Goal: Task Accomplishment & Management: Use online tool/utility

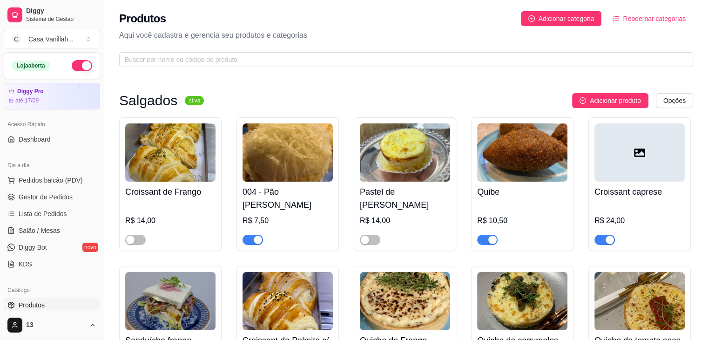
scroll to position [47, 0]
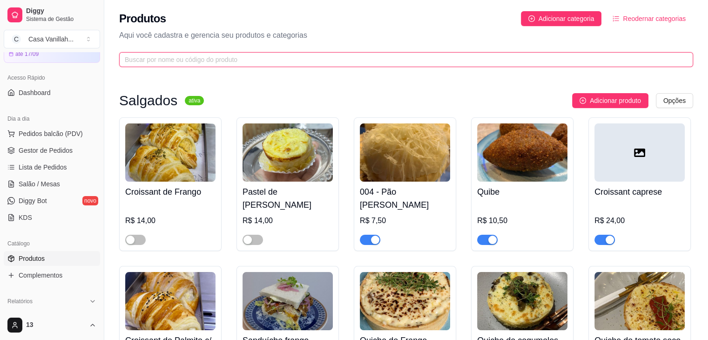
click at [202, 60] on input "text" at bounding box center [402, 59] width 555 height 10
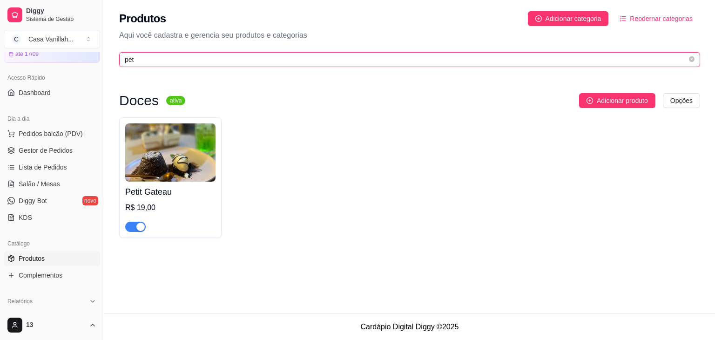
type input "pet"
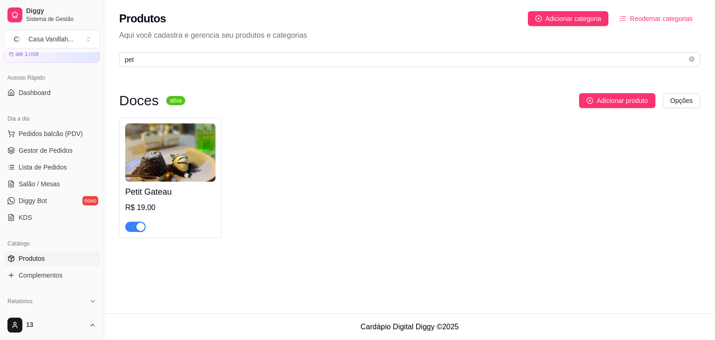
click at [139, 232] on div "Petit Gateau R$ 19,00" at bounding box center [170, 177] width 102 height 121
click at [136, 224] on div "button" at bounding box center [140, 226] width 8 height 8
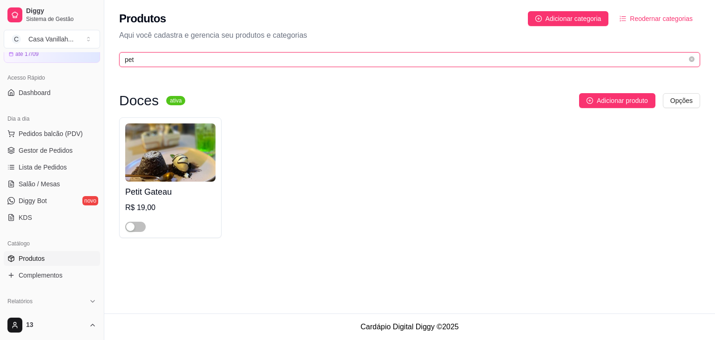
click at [309, 61] on input "pet" at bounding box center [406, 59] width 562 height 10
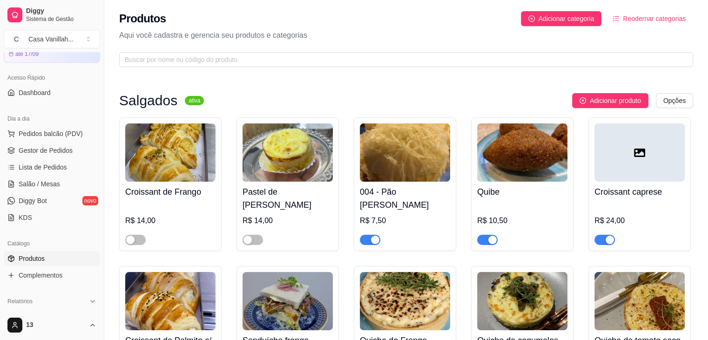
click at [360, 239] on span "button" at bounding box center [370, 240] width 20 height 10
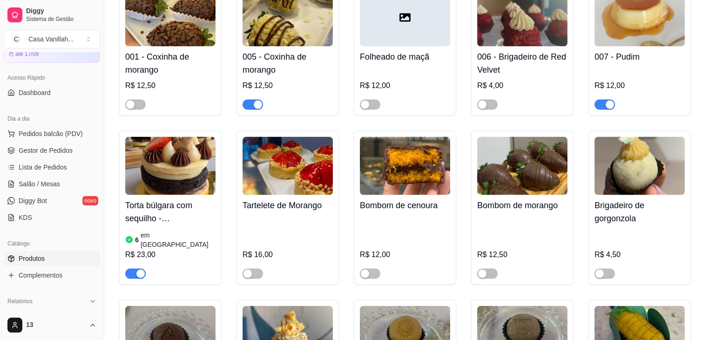
scroll to position [1908, 0]
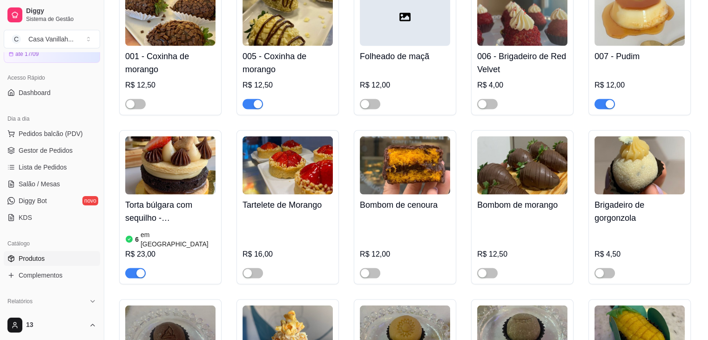
click at [495, 267] on div at bounding box center [487, 272] width 20 height 11
click at [487, 268] on button "button" at bounding box center [487, 273] width 20 height 10
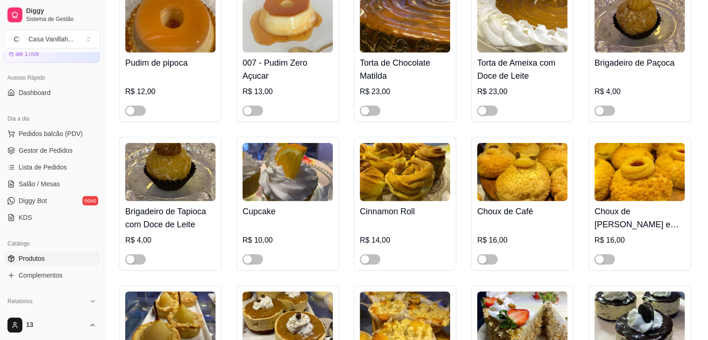
scroll to position [2932, 0]
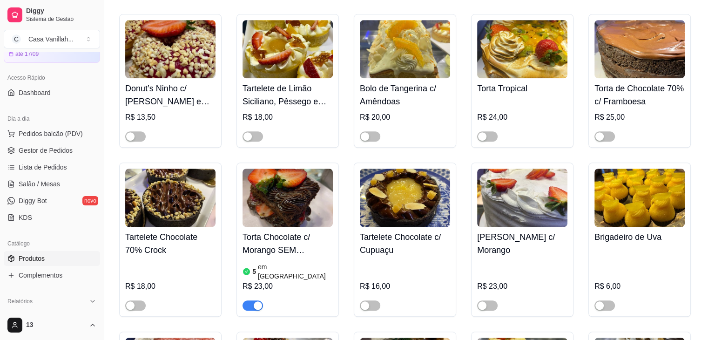
scroll to position [4235, 0]
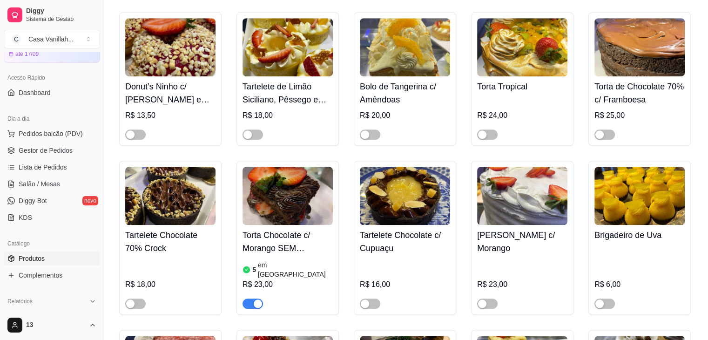
click at [251, 297] on div at bounding box center [252, 302] width 20 height 11
click at [247, 298] on span "button" at bounding box center [252, 303] width 20 height 10
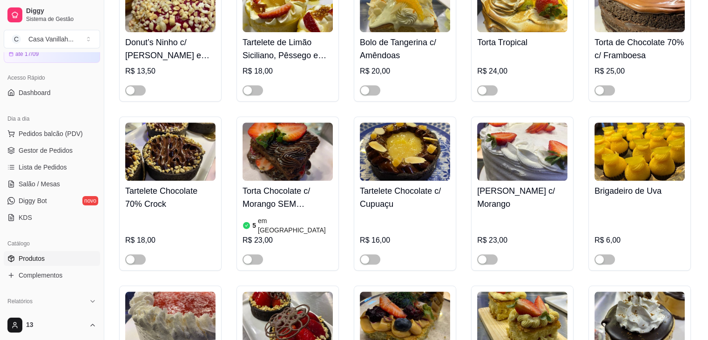
scroll to position [4282, 0]
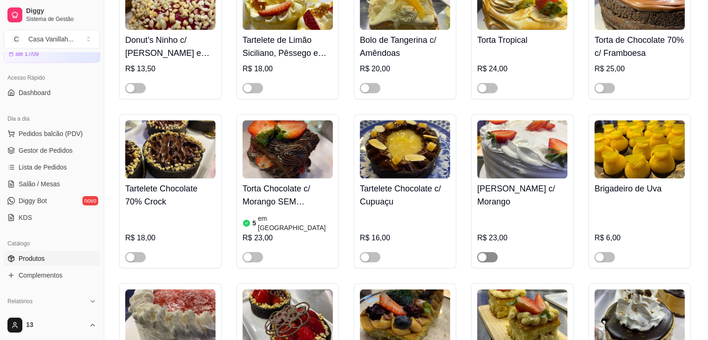
click at [487, 252] on button "button" at bounding box center [487, 257] width 20 height 10
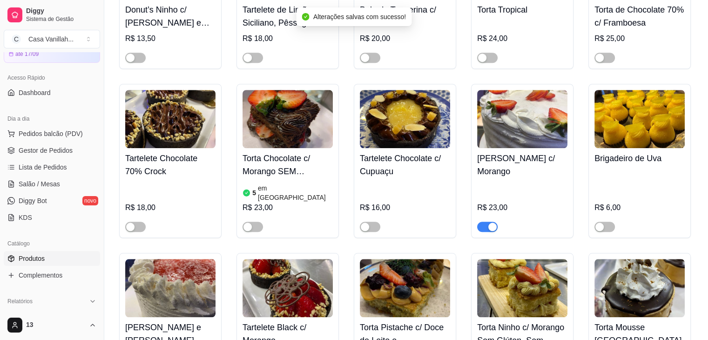
scroll to position [4328, 0]
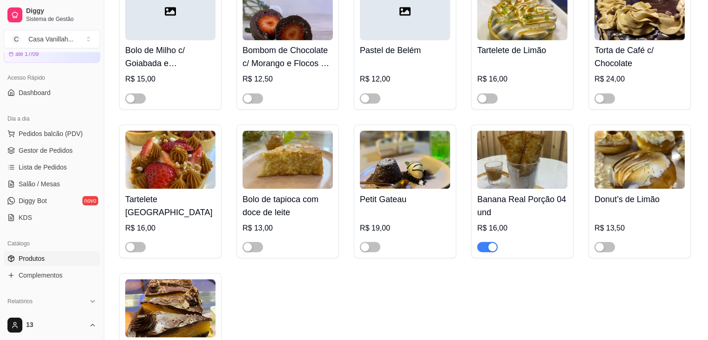
scroll to position [5212, 0]
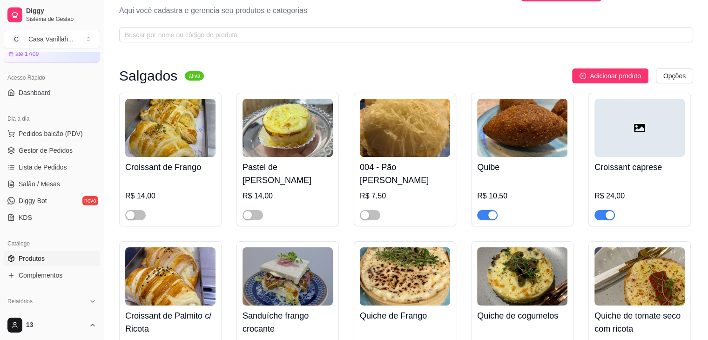
scroll to position [0, 0]
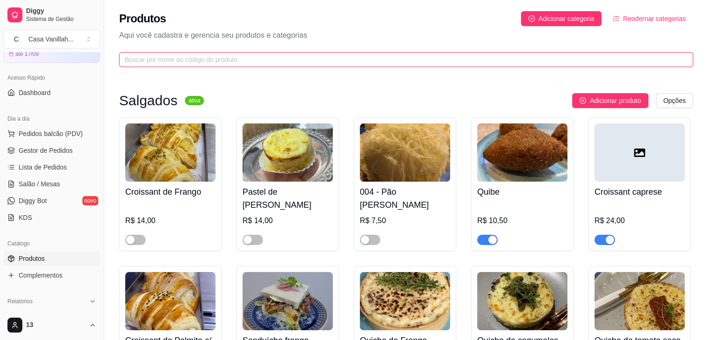
drag, startPoint x: 231, startPoint y: 56, endPoint x: 221, endPoint y: 54, distance: 9.9
click at [222, 57] on input "text" at bounding box center [402, 59] width 555 height 10
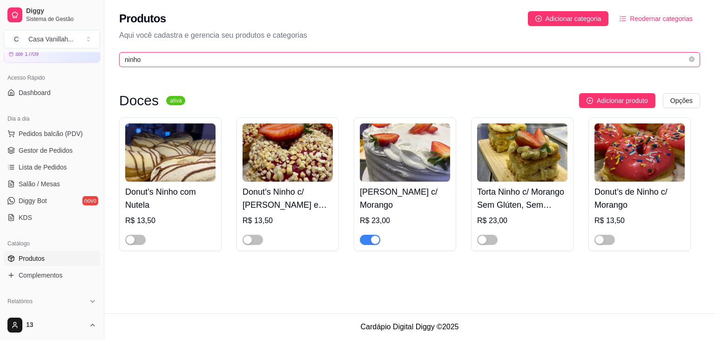
drag, startPoint x: 145, startPoint y: 57, endPoint x: 61, endPoint y: 66, distance: 84.2
click at [73, 64] on div "Diggy Sistema de Gestão C Casa Vanillah ... Loja aberta Diggy Pro até 17/09 Ace…" at bounding box center [357, 170] width 715 height 340
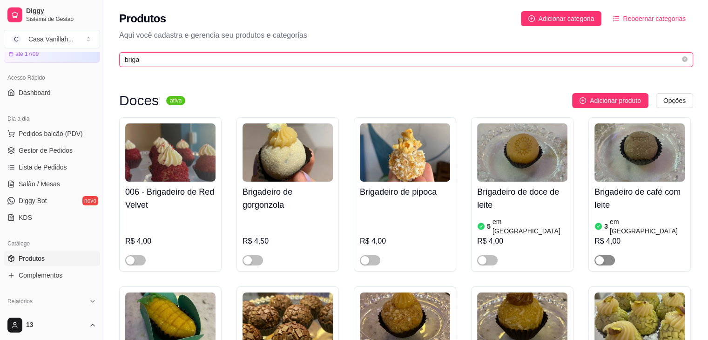
type input "briga"
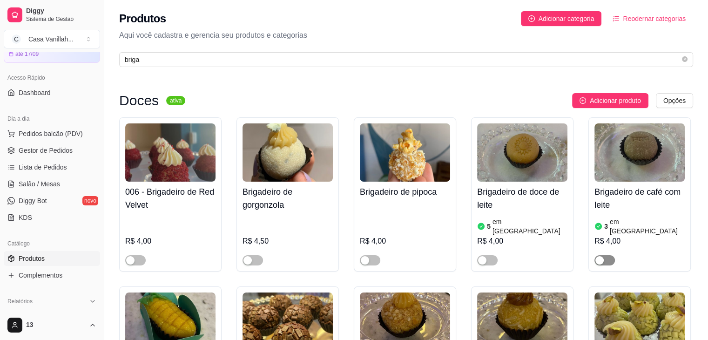
click at [606, 255] on span "button" at bounding box center [604, 260] width 20 height 10
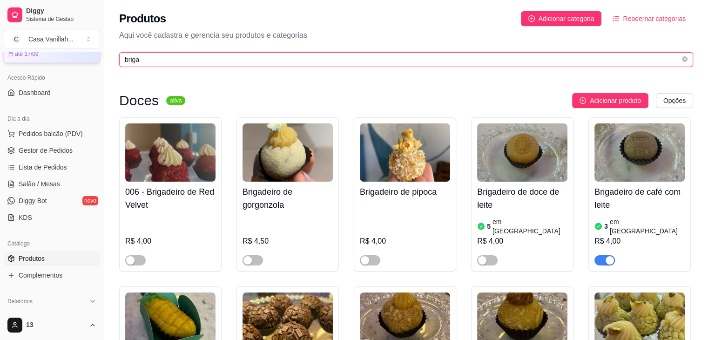
drag, startPoint x: 143, startPoint y: 59, endPoint x: 91, endPoint y: 56, distance: 52.2
click at [91, 56] on div "Diggy Sistema de Gestão C Casa Vanillah ... Loja aberta Diggy Pro até 17/09 Ace…" at bounding box center [354, 311] width 708 height 623
